Goal: Task Accomplishment & Management: Manage account settings

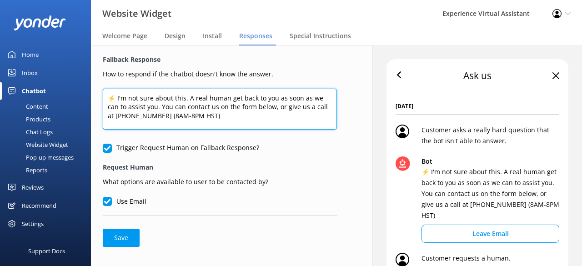
click at [228, 99] on textarea "⚡ I'm not sure about this. A real human get back to you as soon as we can to as…" at bounding box center [220, 109] width 234 height 41
drag, startPoint x: 108, startPoint y: 106, endPoint x: 131, endPoint y: 106, distance: 22.8
click at [131, 106] on textarea "⚡ I'm not sure about this. A real human will get back to you as soon as we can …" at bounding box center [220, 109] width 234 height 41
click at [197, 107] on textarea "⚡ I'm not sure about this. A real human will get back to you as soon as possibl…" at bounding box center [220, 109] width 234 height 41
click at [274, 116] on textarea "⚡ I'm not sure about this. A real human will get back to you as soon as possibl…" at bounding box center [220, 109] width 234 height 41
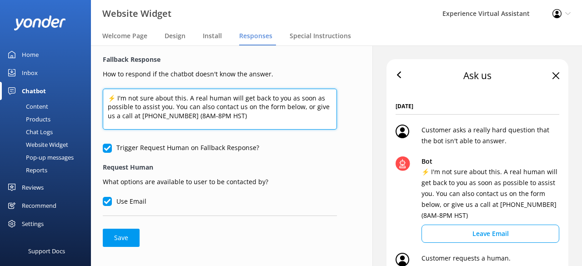
click at [171, 108] on textarea "⚡ I'm not sure about this. A real human will get back to you as soon as possibl…" at bounding box center [220, 109] width 234 height 41
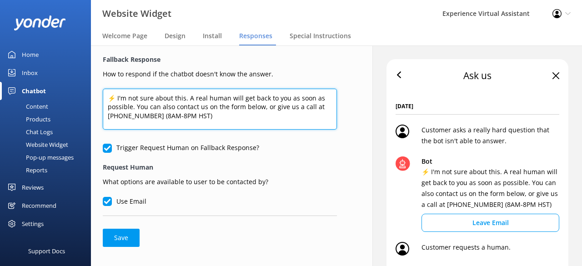
click at [251, 111] on textarea "⚡ I'm not sure about this. A real human will get back to you as soon as possibl…" at bounding box center [220, 109] width 234 height 41
click at [249, 115] on textarea "⚡ I'm not sure about this. A real human will get back to you as soon as possibl…" at bounding box center [220, 109] width 234 height 41
type textarea "⚡ I'm not sure about this. A real human will get back to you as soon as possibl…"
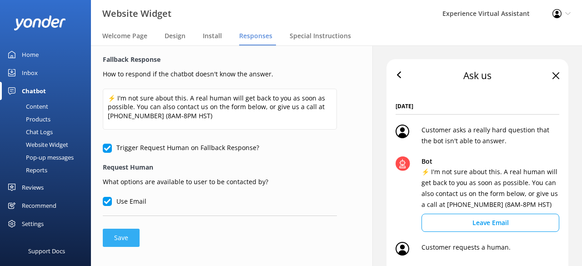
click at [126, 236] on button "Save" at bounding box center [121, 238] width 37 height 18
click at [127, 236] on button "Save" at bounding box center [121, 238] width 37 height 18
click at [27, 55] on div "Home" at bounding box center [30, 54] width 17 height 18
